Goal: Navigation & Orientation: Find specific page/section

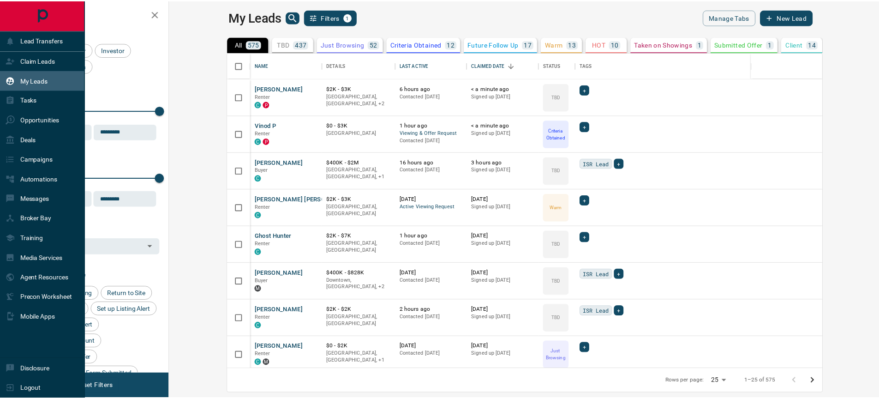
scroll to position [309, 705]
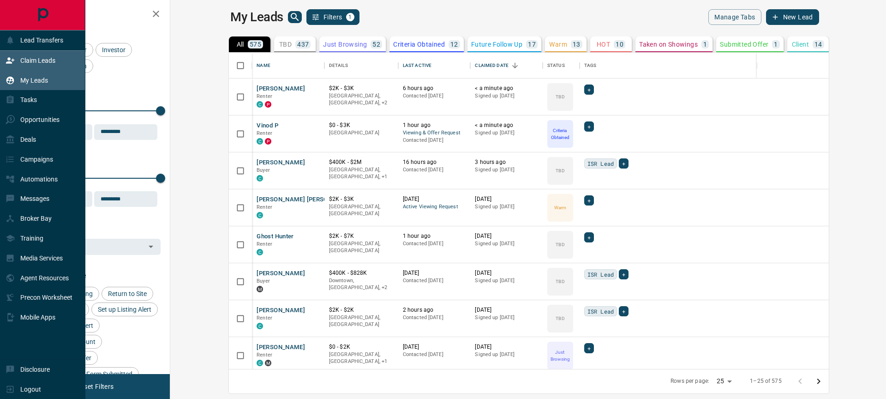
click at [64, 62] on div "Claim Leads" at bounding box center [42, 61] width 85 height 20
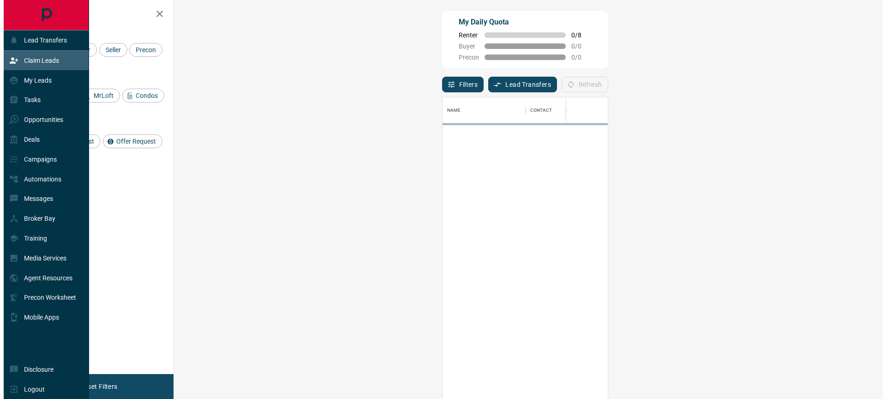
scroll to position [297, 682]
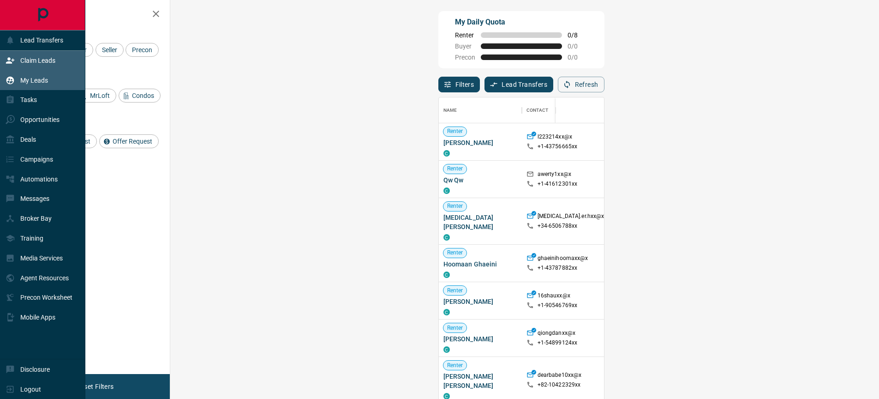
click at [16, 75] on div "My Leads" at bounding box center [27, 79] width 42 height 15
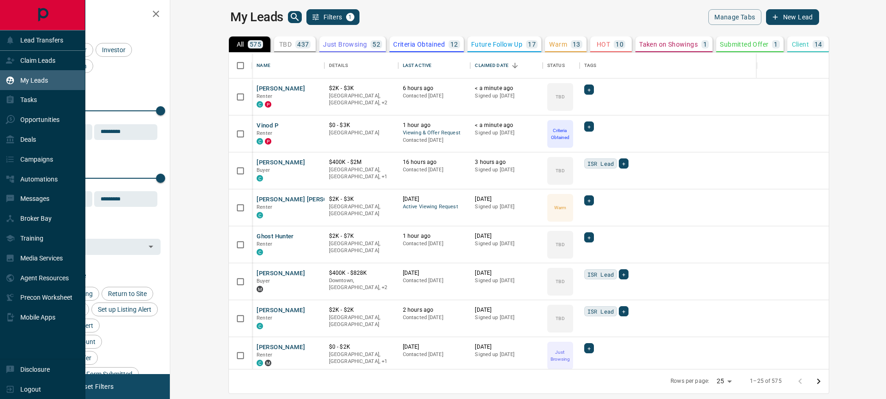
scroll to position [309, 705]
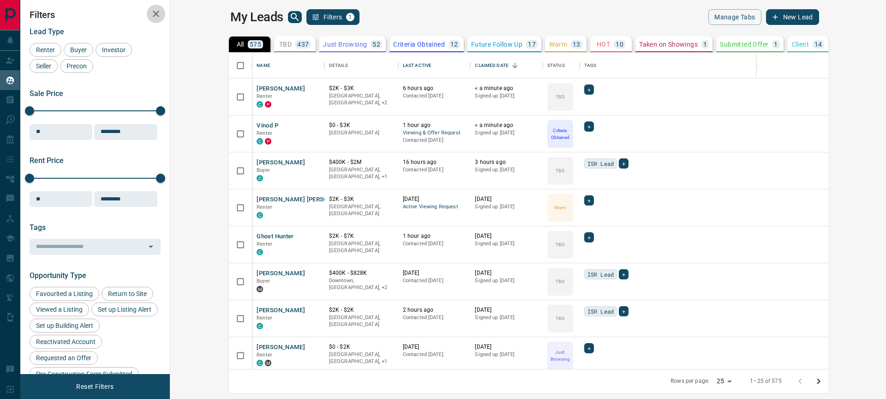
click at [157, 18] on icon "button" at bounding box center [155, 13] width 11 height 11
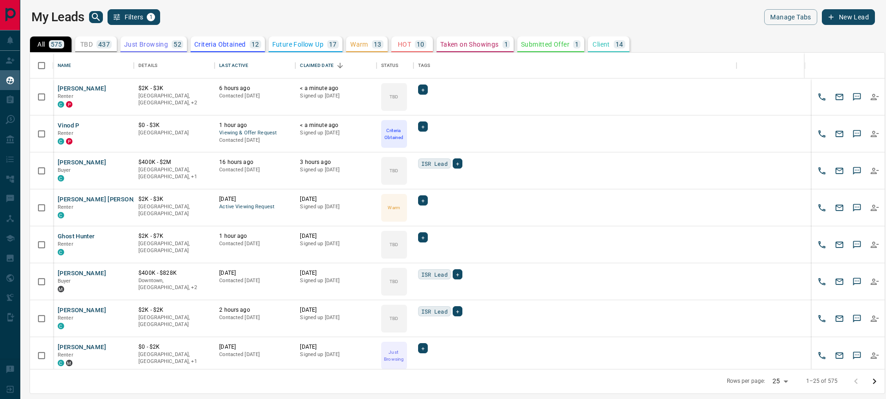
scroll to position [309, 848]
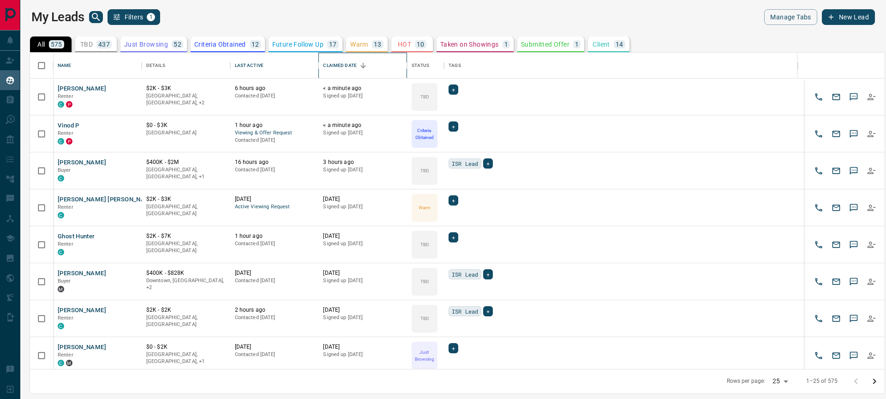
click at [355, 70] on div "Claimed Date" at bounding box center [340, 66] width 34 height 26
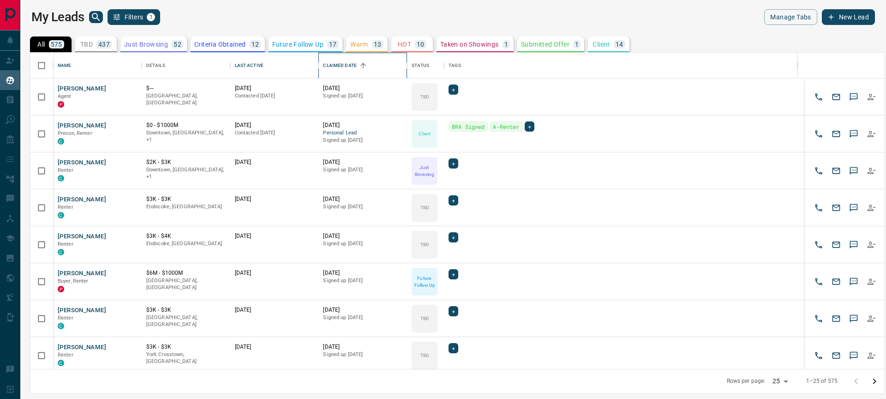
click at [355, 69] on div "Claimed Date" at bounding box center [340, 66] width 34 height 26
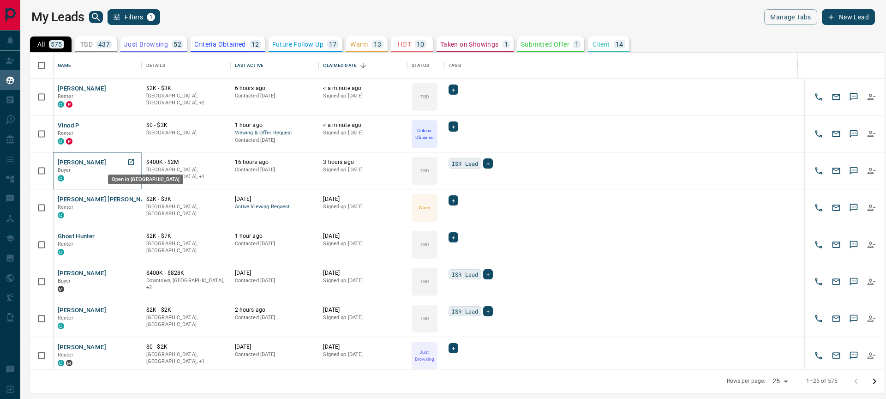
click at [132, 159] on icon "Open in New Tab" at bounding box center [131, 162] width 6 height 6
